Goal: Book appointment/travel/reservation

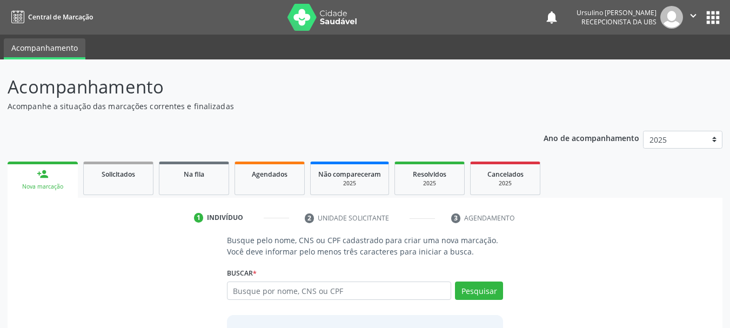
click at [344, 296] on input "text" at bounding box center [339, 291] width 225 height 18
click at [346, 295] on input "text" at bounding box center [339, 291] width 225 height 18
type input "704604159088025"
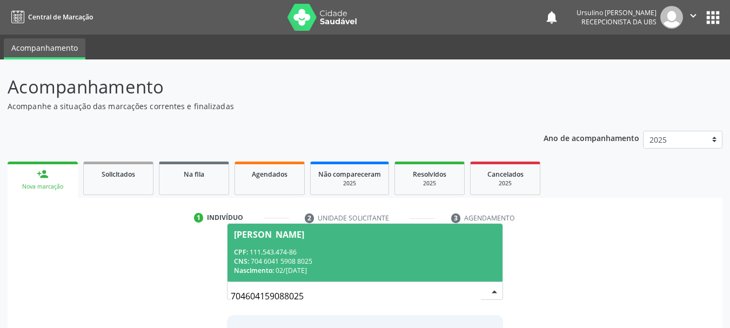
click at [370, 258] on div "CNS: 704 6041 5908 8025" at bounding box center [365, 261] width 263 height 9
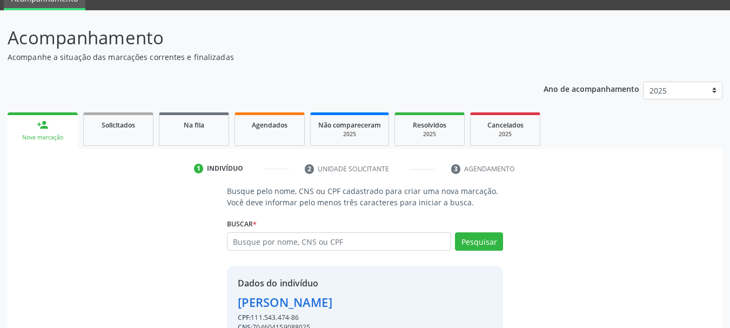
scroll to position [105, 0]
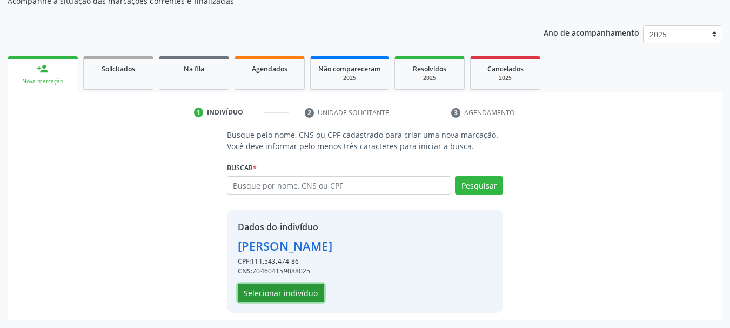
click at [299, 299] on button "Selecionar indivíduo" at bounding box center [281, 293] width 86 height 18
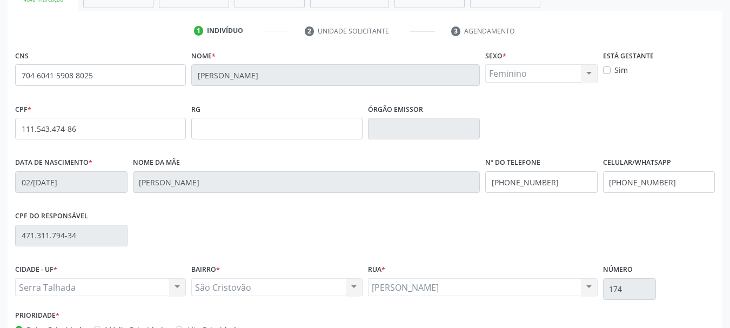
scroll to position [258, 0]
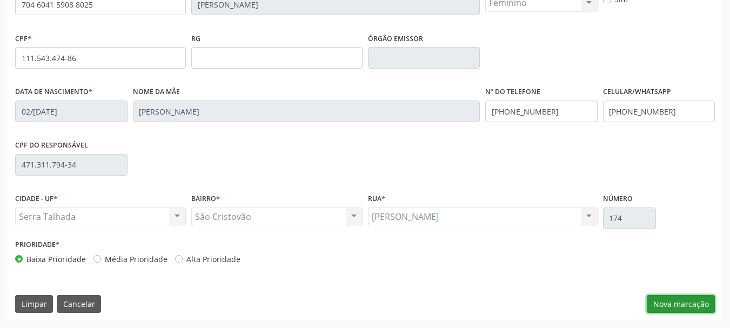
click at [661, 303] on button "Nova marcação" at bounding box center [681, 304] width 68 height 18
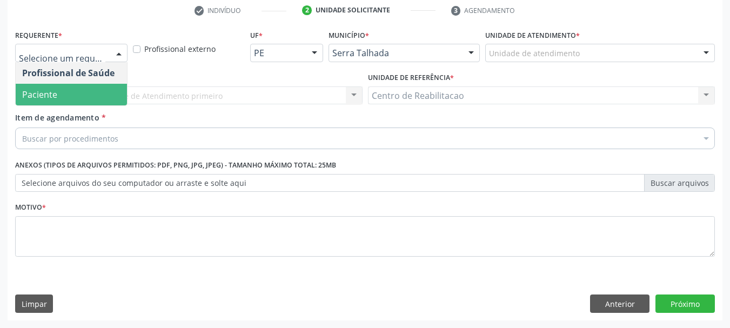
click at [78, 92] on span "Paciente" at bounding box center [71, 95] width 111 height 22
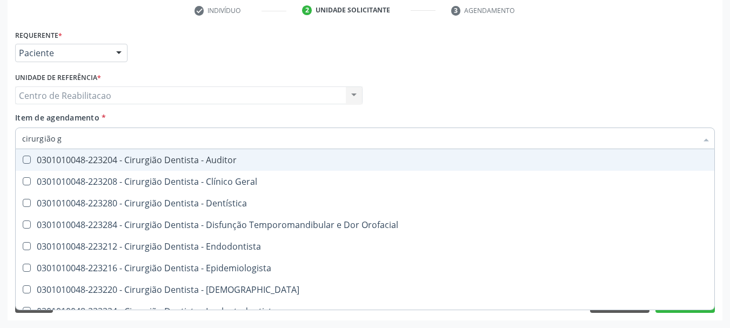
type input "cirurgião ge"
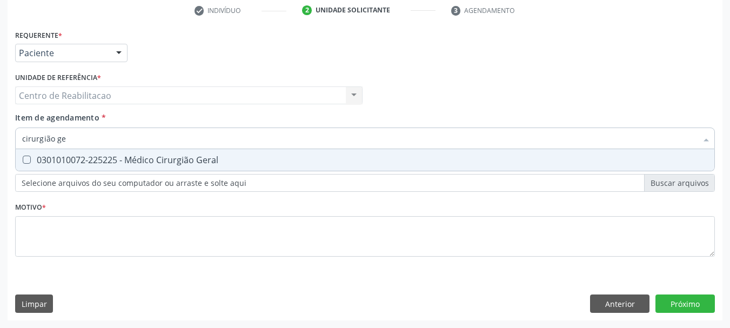
click at [186, 158] on div "0301010072-225225 - Médico Cirurgião Geral" at bounding box center [365, 160] width 686 height 9
checkbox Geral "true"
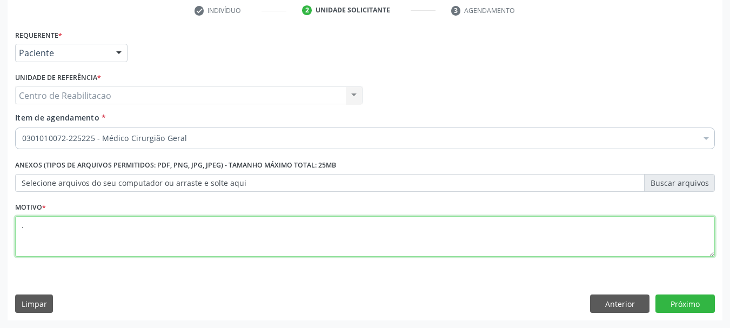
type textarea "."
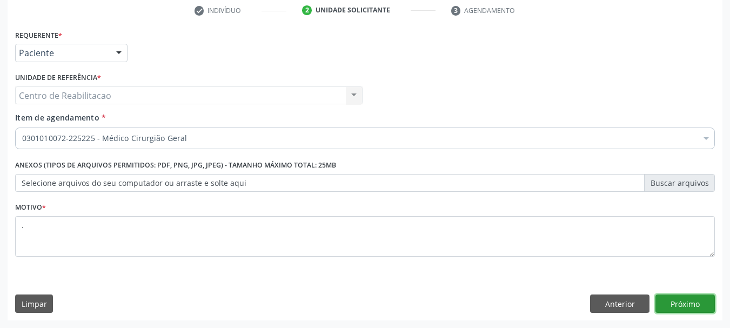
click button "Próximo" at bounding box center [685, 304] width 59 height 18
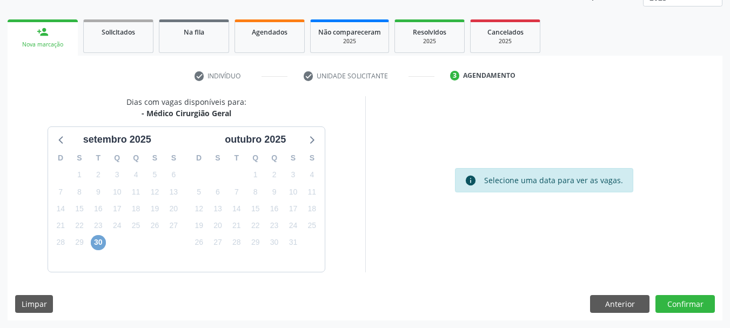
click at [98, 242] on span "30" at bounding box center [98, 242] width 15 height 15
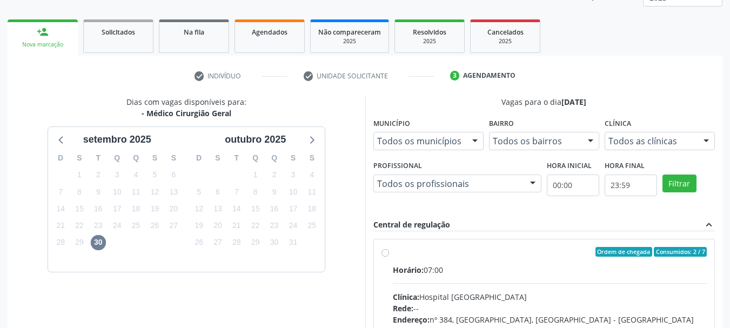
click at [459, 259] on label "Ordem de chegada Consumidos: 2 / 7 Horário: 07:00 Clínica: Hospital [GEOGRAPHIC…" at bounding box center [550, 330] width 315 height 166
click at [389, 257] on input "Ordem de chegada Consumidos: 2 / 7 Horário: 07:00 Clínica: Hospital [GEOGRAPHIC…" at bounding box center [386, 252] width 8 height 10
radio input "true"
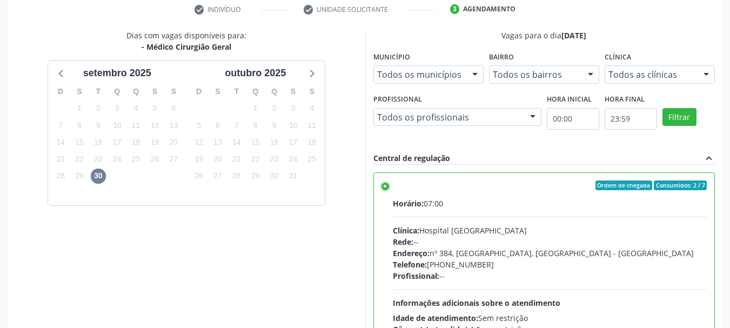
scroll to position [318, 0]
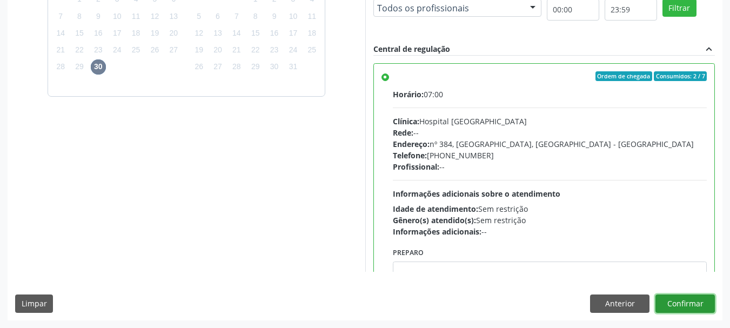
click at [699, 302] on button "Confirmar" at bounding box center [685, 304] width 59 height 18
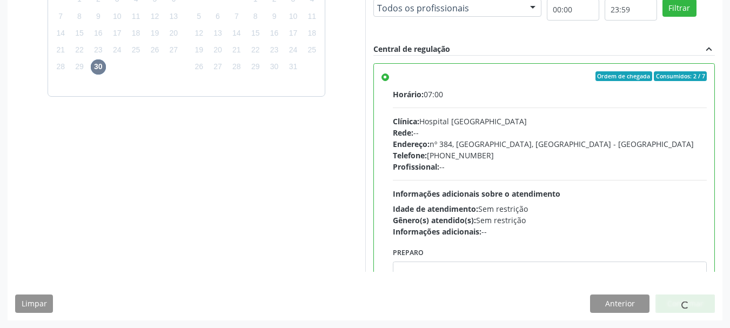
scroll to position [29, 0]
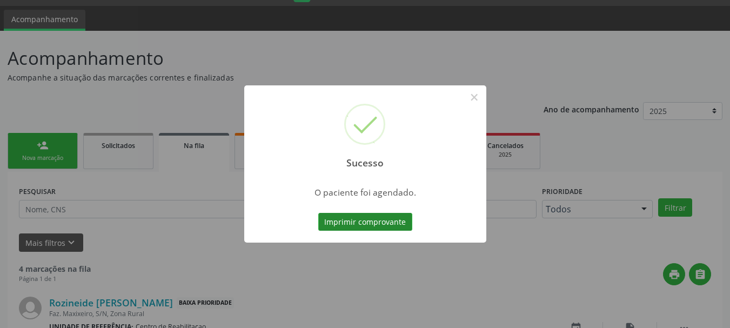
click at [382, 217] on button "Imprimir comprovante" at bounding box center [365, 222] width 94 height 18
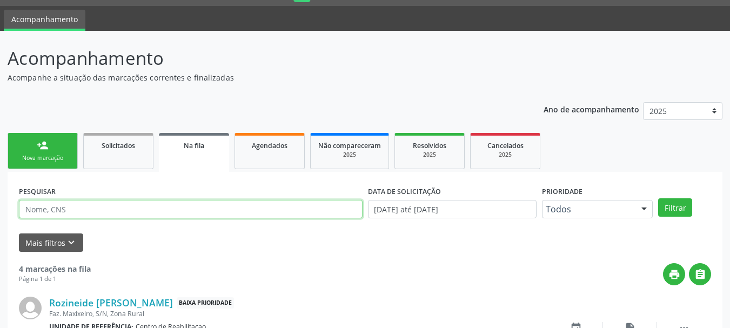
click at [109, 209] on input "text" at bounding box center [191, 209] width 344 height 18
click at [24, 154] on div "Nova marcação" at bounding box center [43, 158] width 54 height 8
